Goal: Task Accomplishment & Management: Complete application form

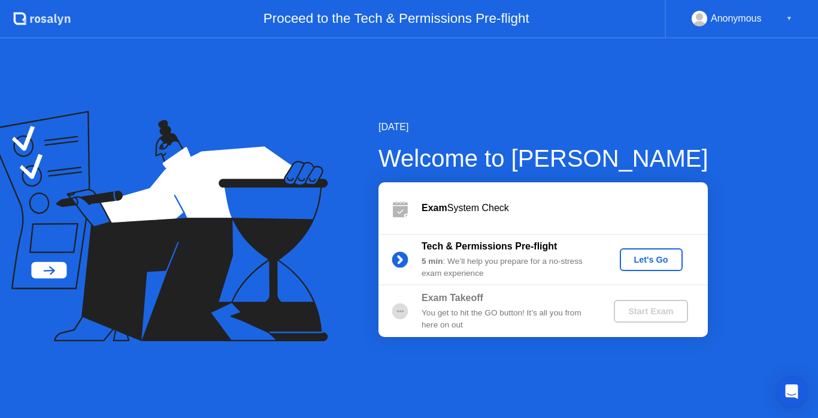
click at [640, 264] on div "Let's Go" at bounding box center [651, 260] width 53 height 10
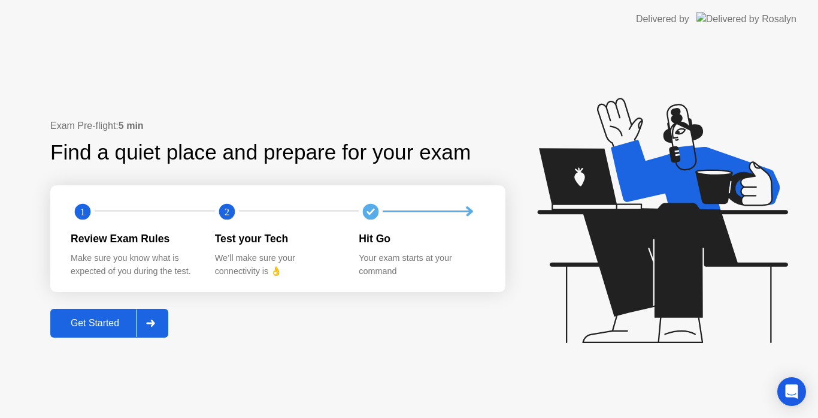
click at [101, 315] on button "Get Started" at bounding box center [109, 323] width 118 height 29
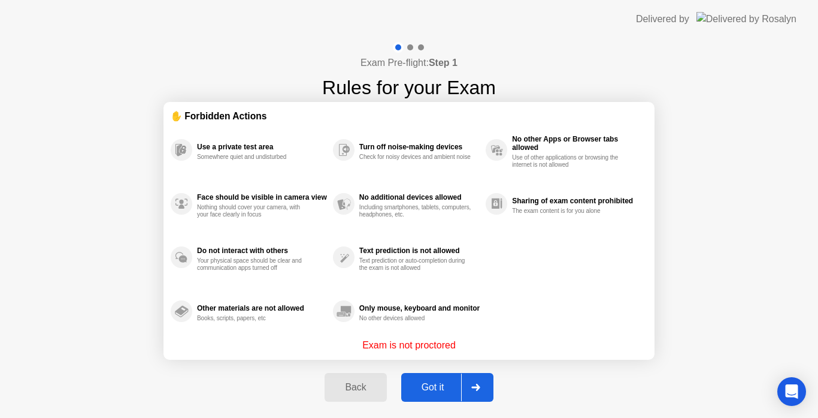
click at [420, 392] on div "Got it" at bounding box center [433, 387] width 56 height 11
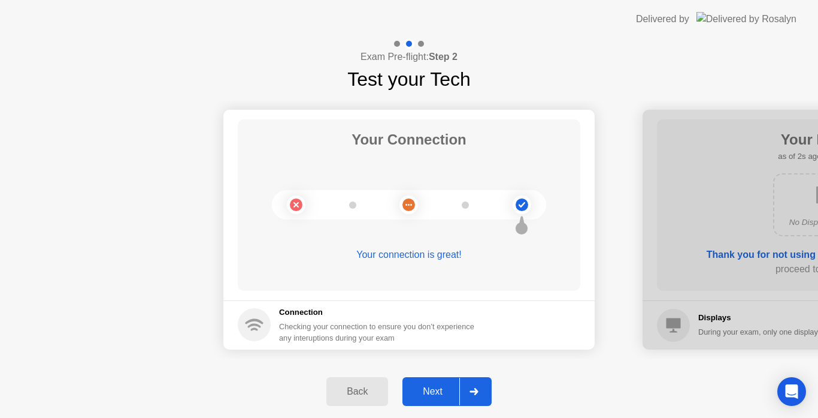
click at [424, 397] on div "Next" at bounding box center [432, 391] width 53 height 11
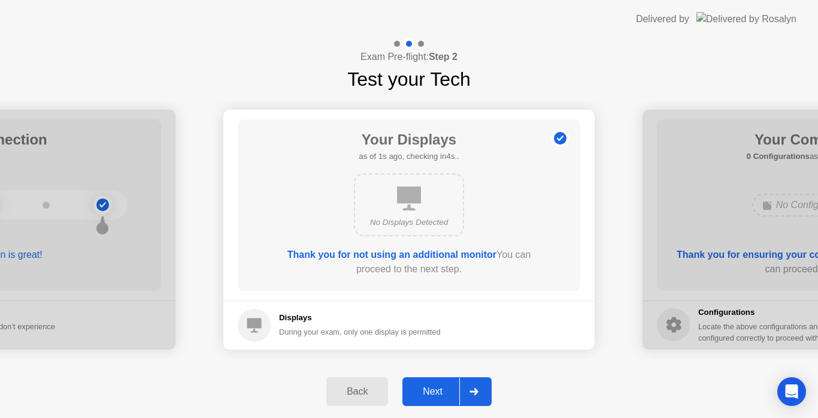
click at [424, 397] on div "Next" at bounding box center [432, 391] width 53 height 11
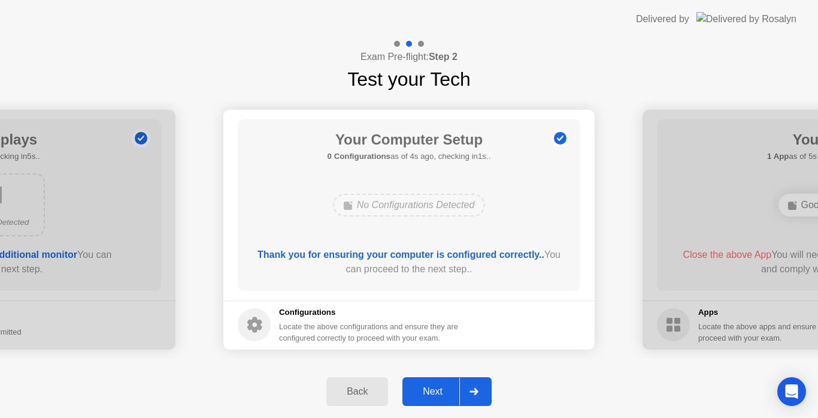
click at [428, 386] on div "Next" at bounding box center [432, 391] width 53 height 11
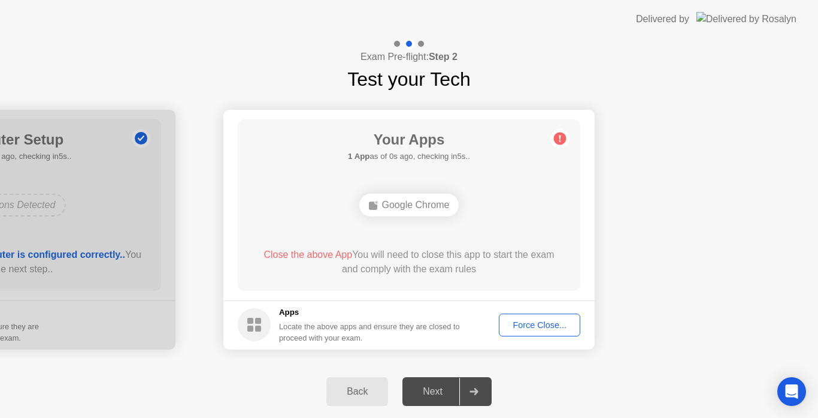
click at [551, 324] on div "Force Close..." at bounding box center [539, 325] width 73 height 10
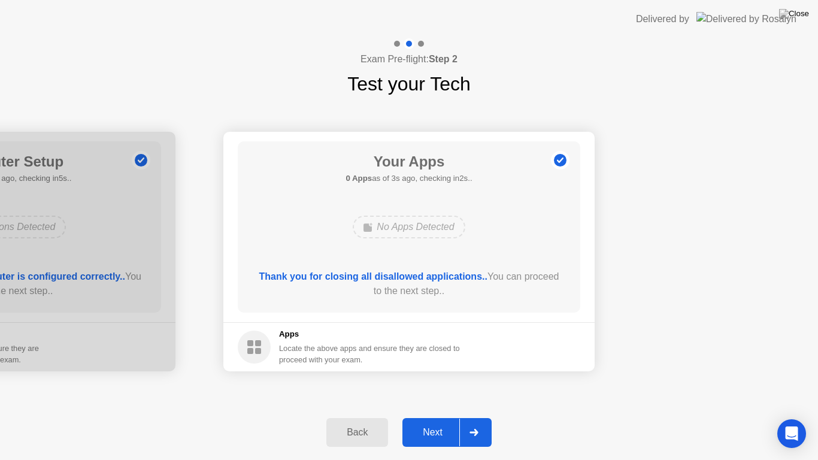
click at [427, 417] on button "Next" at bounding box center [447, 432] width 89 height 29
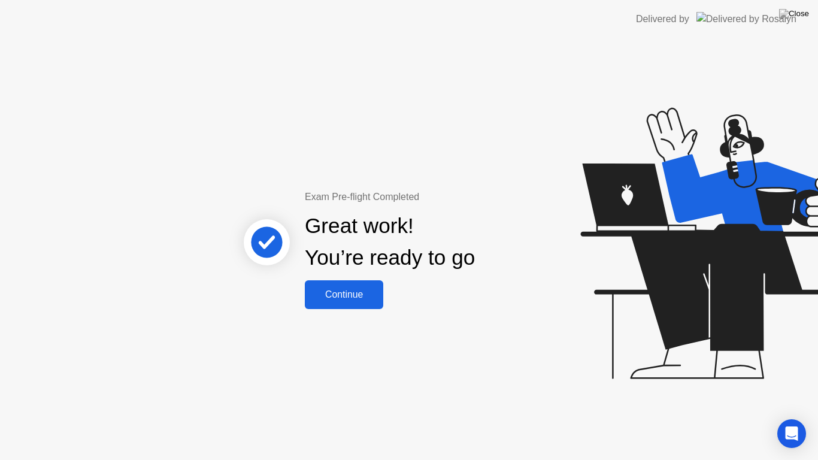
click at [371, 295] on div "Continue" at bounding box center [344, 294] width 71 height 11
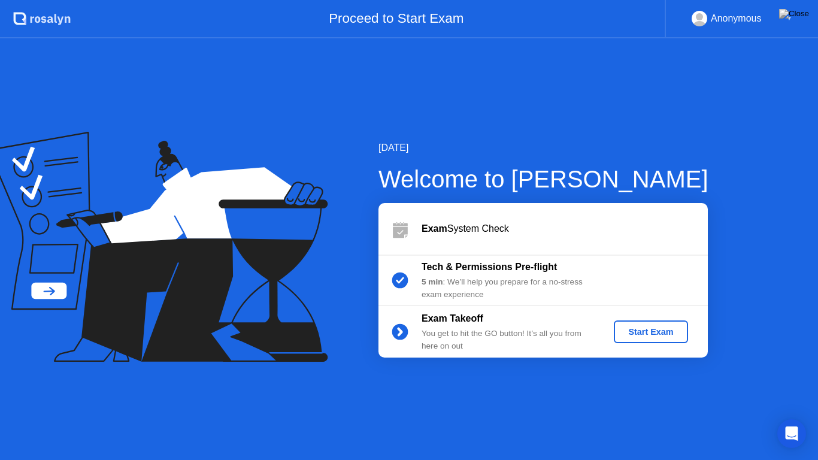
click at [652, 330] on div "Start Exam" at bounding box center [651, 332] width 64 height 10
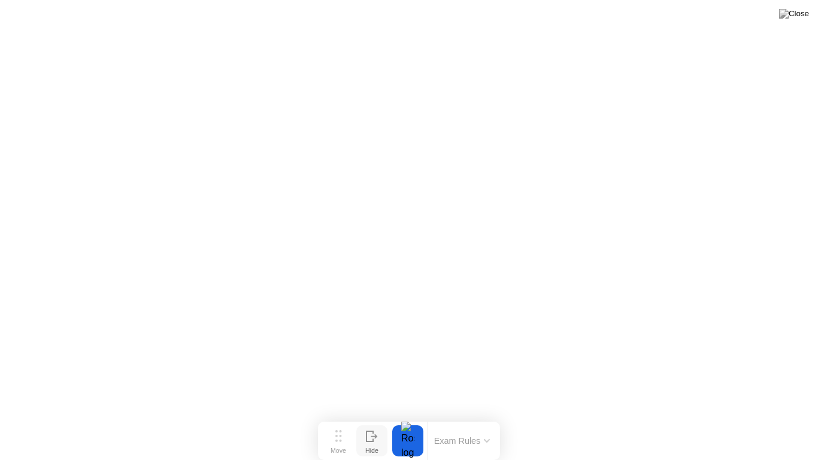
click at [367, 417] on div "Hide" at bounding box center [371, 450] width 13 height 7
click at [775, 417] on div "Show" at bounding box center [772, 450] width 16 height 7
click at [805, 10] on img at bounding box center [794, 14] width 30 height 10
